Goal: Task Accomplishment & Management: Use online tool/utility

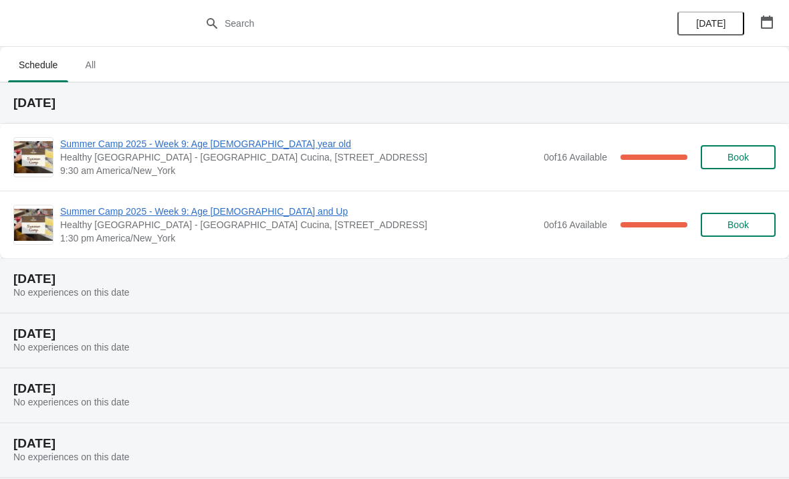
click at [179, 137] on span "Summer Camp 2025 - Week 9: Age [DEMOGRAPHIC_DATA] year old" at bounding box center [298, 143] width 477 height 13
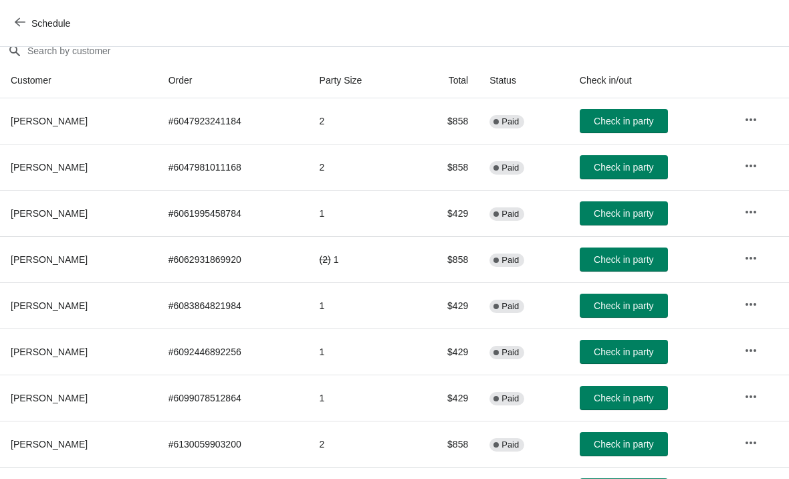
scroll to position [124, 0]
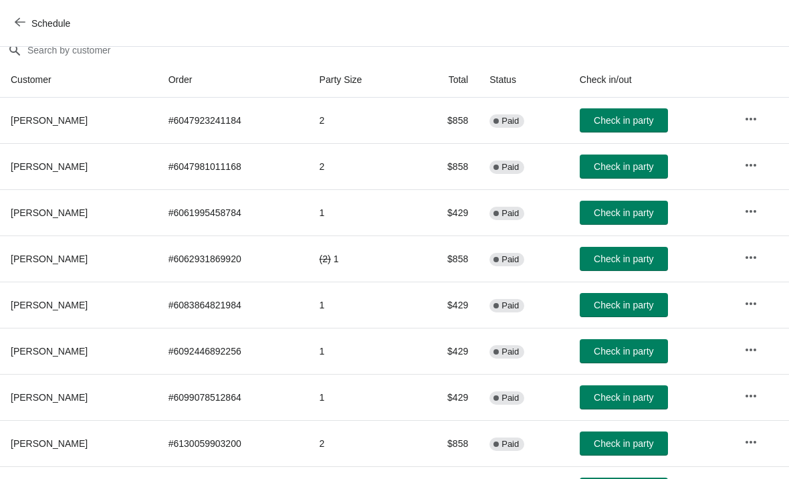
click at [600, 121] on span "Check in party" at bounding box center [624, 120] width 60 height 11
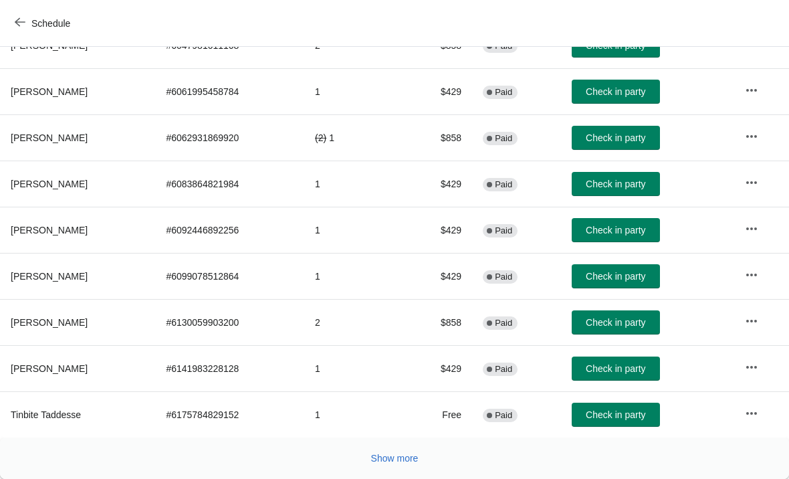
scroll to position [245, 0]
click at [385, 451] on button "Show more" at bounding box center [395, 458] width 58 height 24
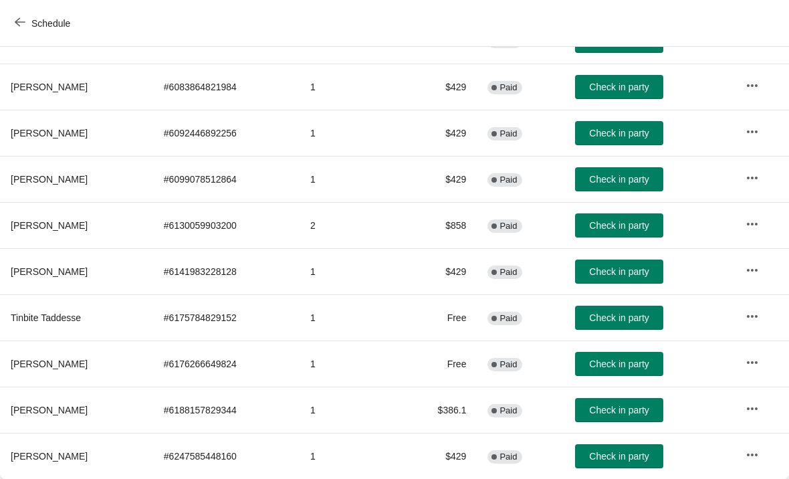
scroll to position [342, 0]
click at [620, 360] on span "Check in party" at bounding box center [619, 363] width 60 height 11
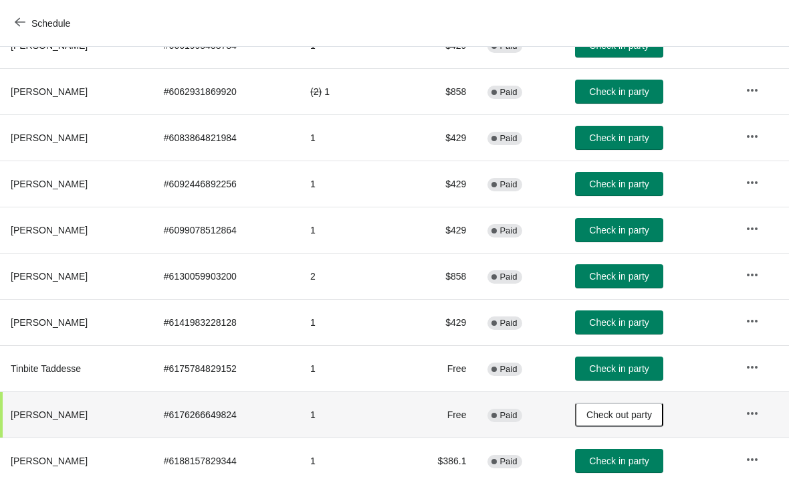
scroll to position [293, 0]
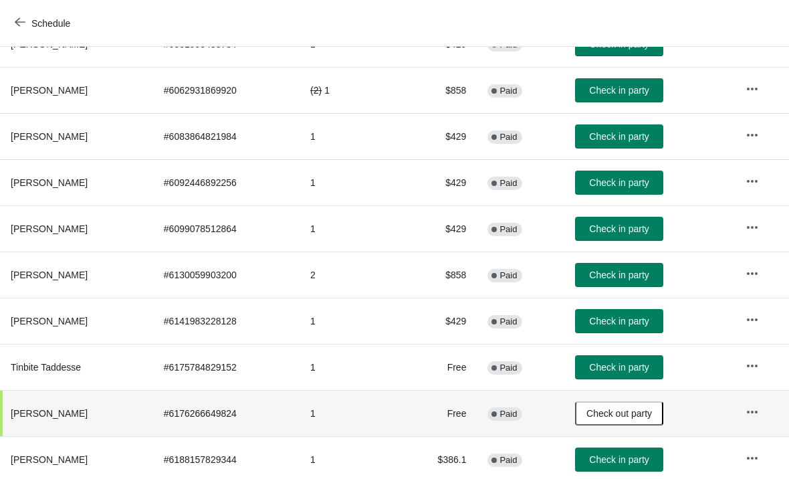
click at [639, 229] on span "Check in party" at bounding box center [619, 228] width 60 height 11
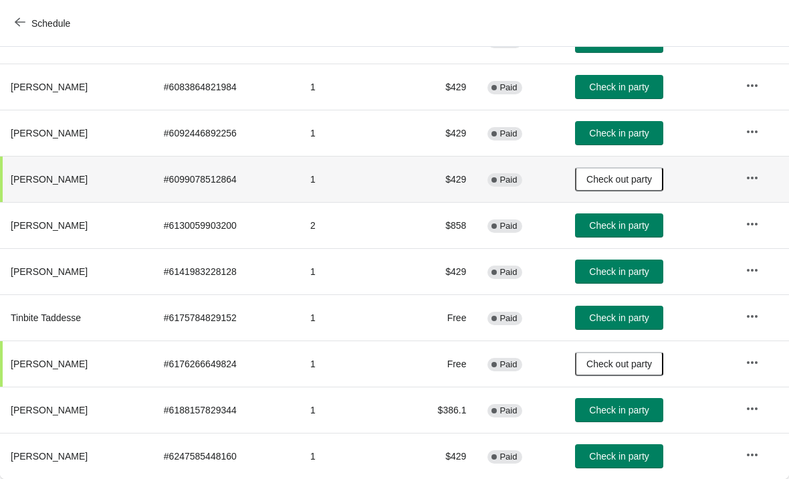
scroll to position [342, 0]
click at [637, 265] on button "Check in party" at bounding box center [619, 271] width 88 height 24
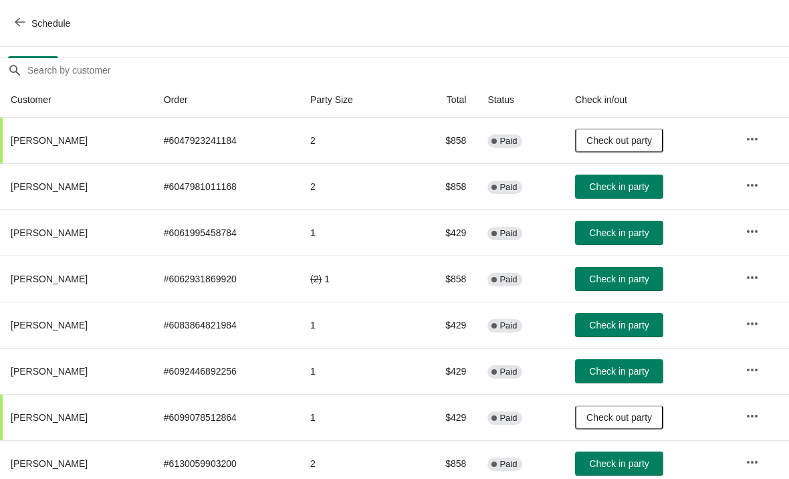
scroll to position [104, 0]
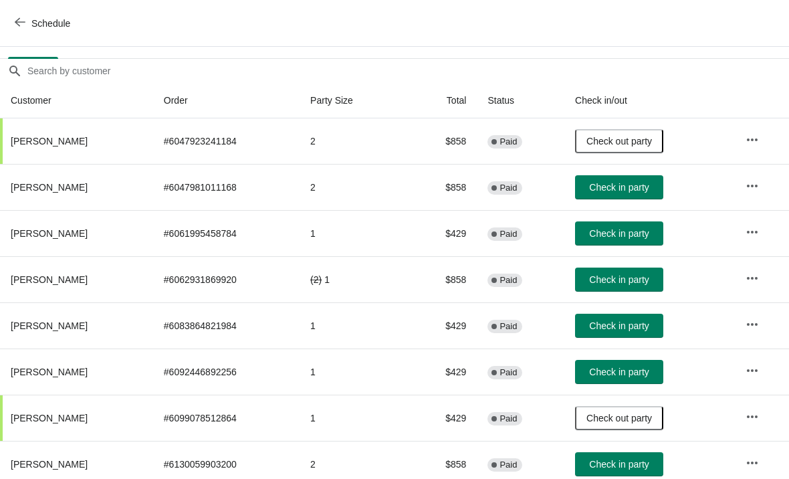
click at [633, 183] on span "Check in party" at bounding box center [619, 187] width 60 height 11
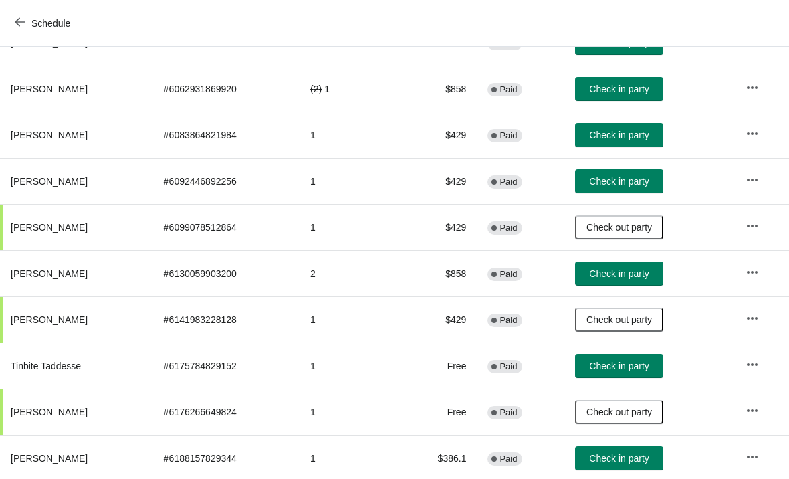
scroll to position [294, 0]
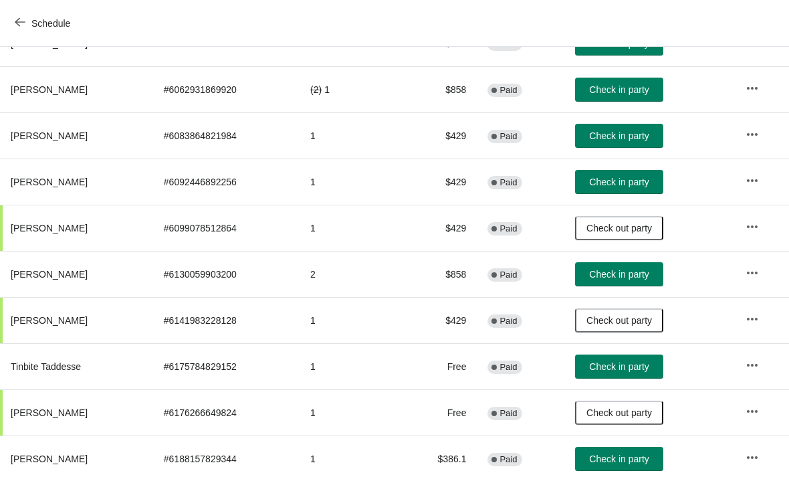
click at [647, 173] on button "Check in party" at bounding box center [619, 182] width 88 height 24
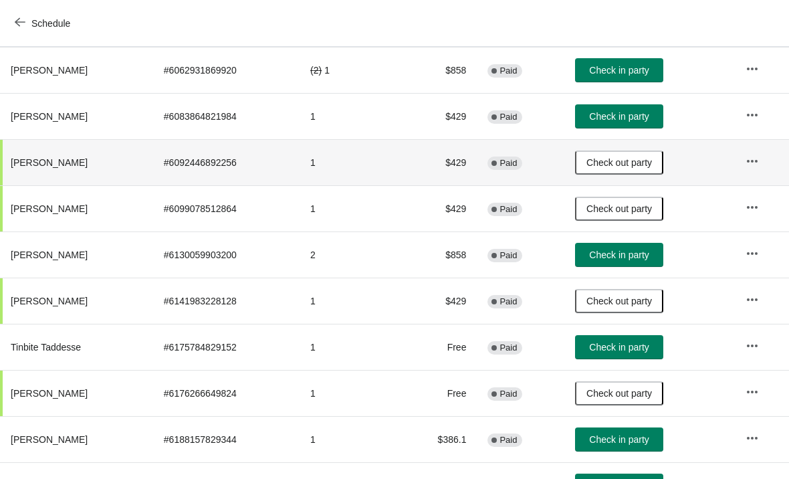
scroll to position [313, 0]
click at [646, 249] on span "Check in party" at bounding box center [619, 254] width 60 height 11
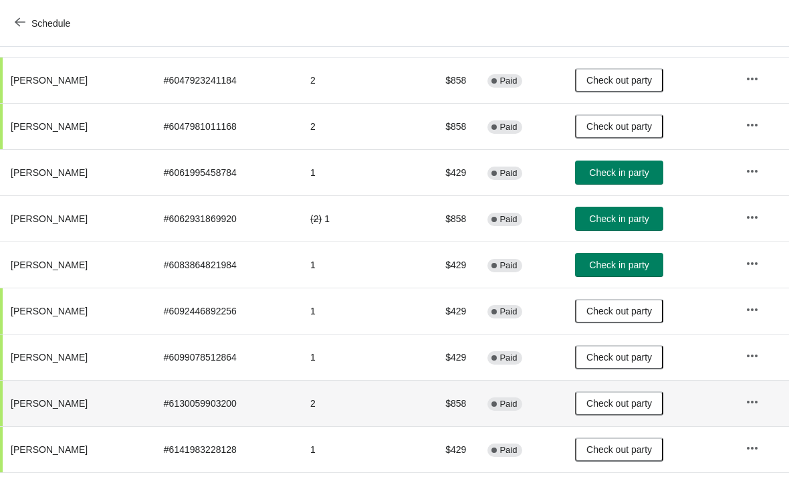
scroll to position [165, 0]
click at [649, 219] on span "Check in party" at bounding box center [619, 218] width 60 height 11
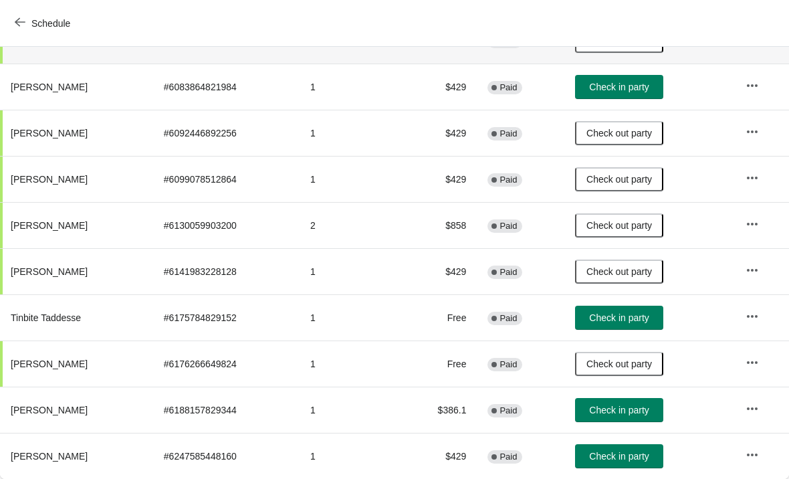
scroll to position [342, 0]
click at [652, 416] on button "Check in party" at bounding box center [619, 410] width 88 height 24
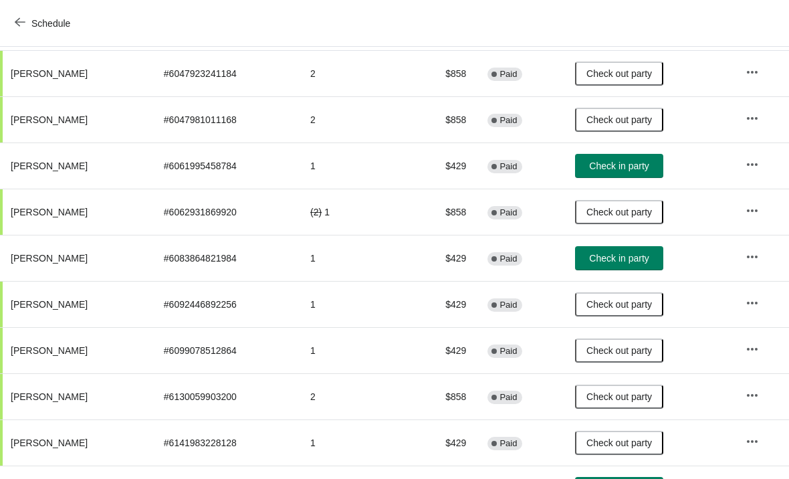
scroll to position [171, 0]
click at [659, 158] on button "Check in party" at bounding box center [619, 166] width 88 height 24
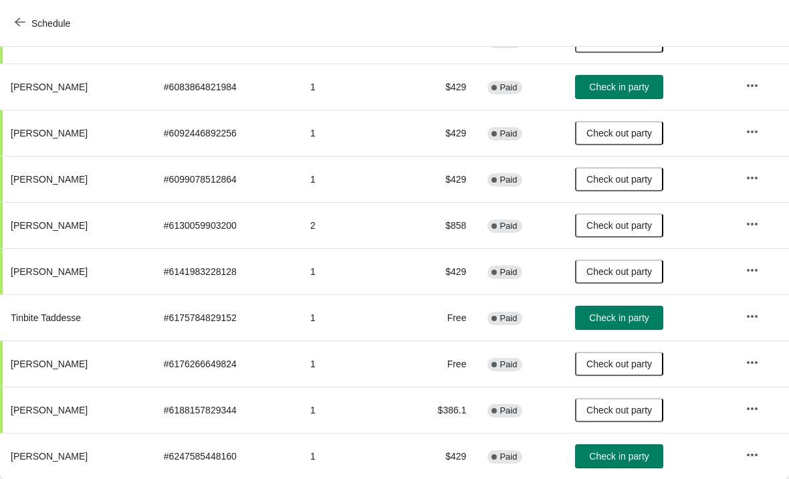
scroll to position [342, 0]
click at [615, 451] on span "Check in party" at bounding box center [619, 456] width 60 height 11
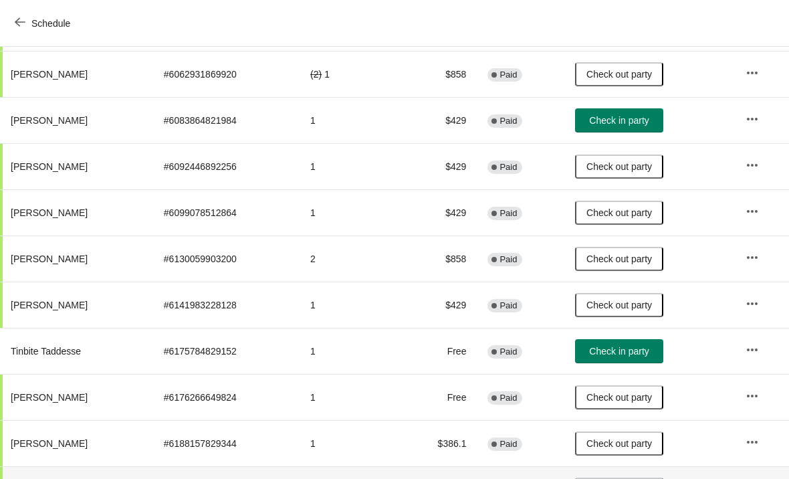
scroll to position [310, 0]
click at [644, 118] on span "Check in party" at bounding box center [619, 119] width 60 height 11
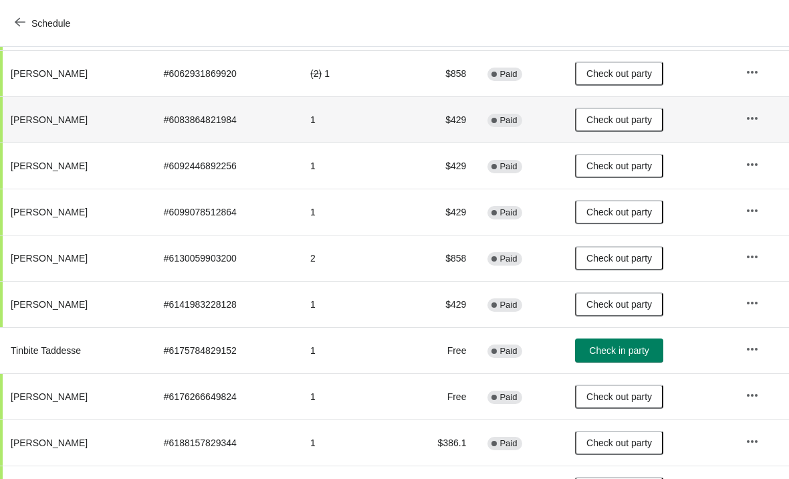
click at [651, 125] on span "Check out party" at bounding box center [619, 119] width 66 height 11
click at [649, 354] on span "Check in party" at bounding box center [619, 350] width 60 height 11
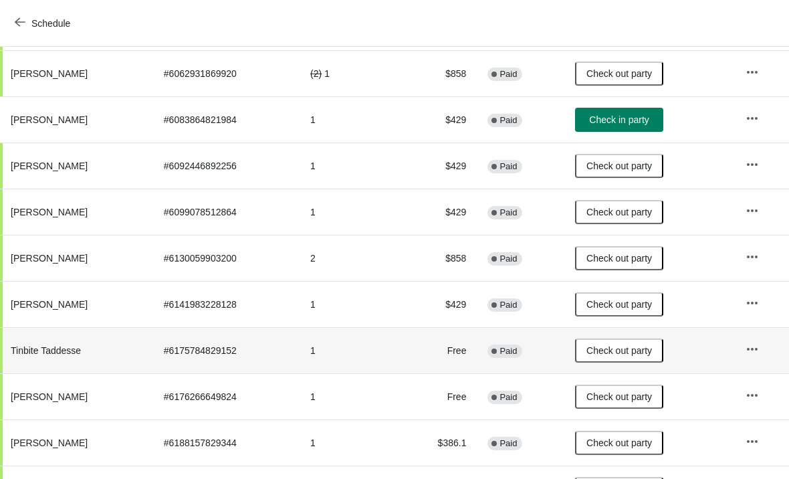
click at [649, 115] on span "Check in party" at bounding box center [619, 119] width 60 height 11
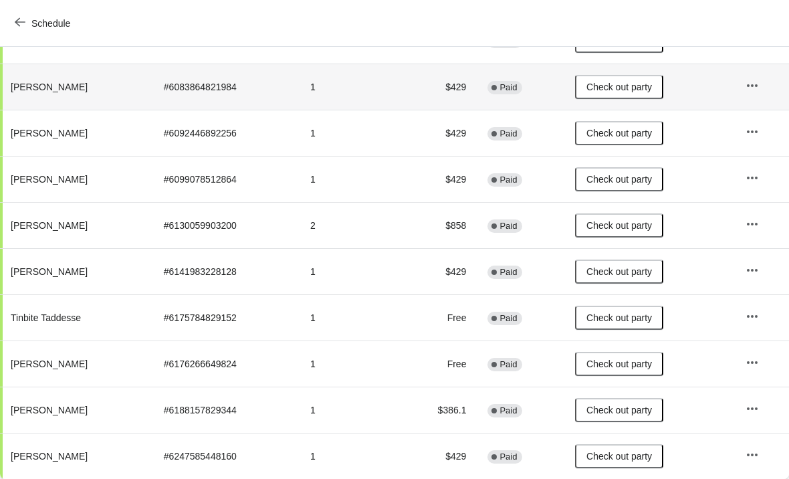
scroll to position [342, 0]
